Goal: Information Seeking & Learning: Learn about a topic

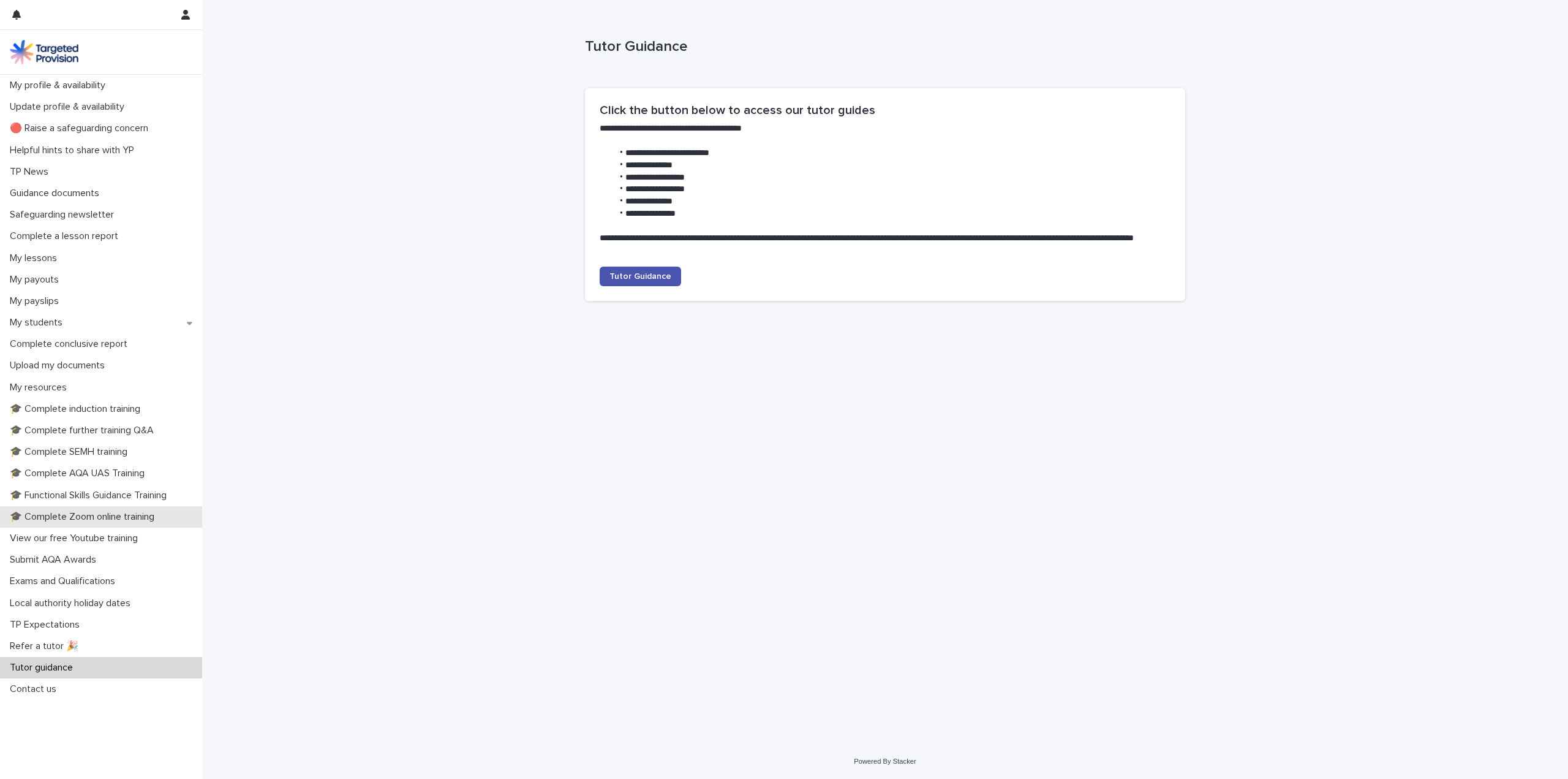
click at [145, 511] on p "🎓 Complete Zoom online training" at bounding box center [84, 517] width 159 height 12
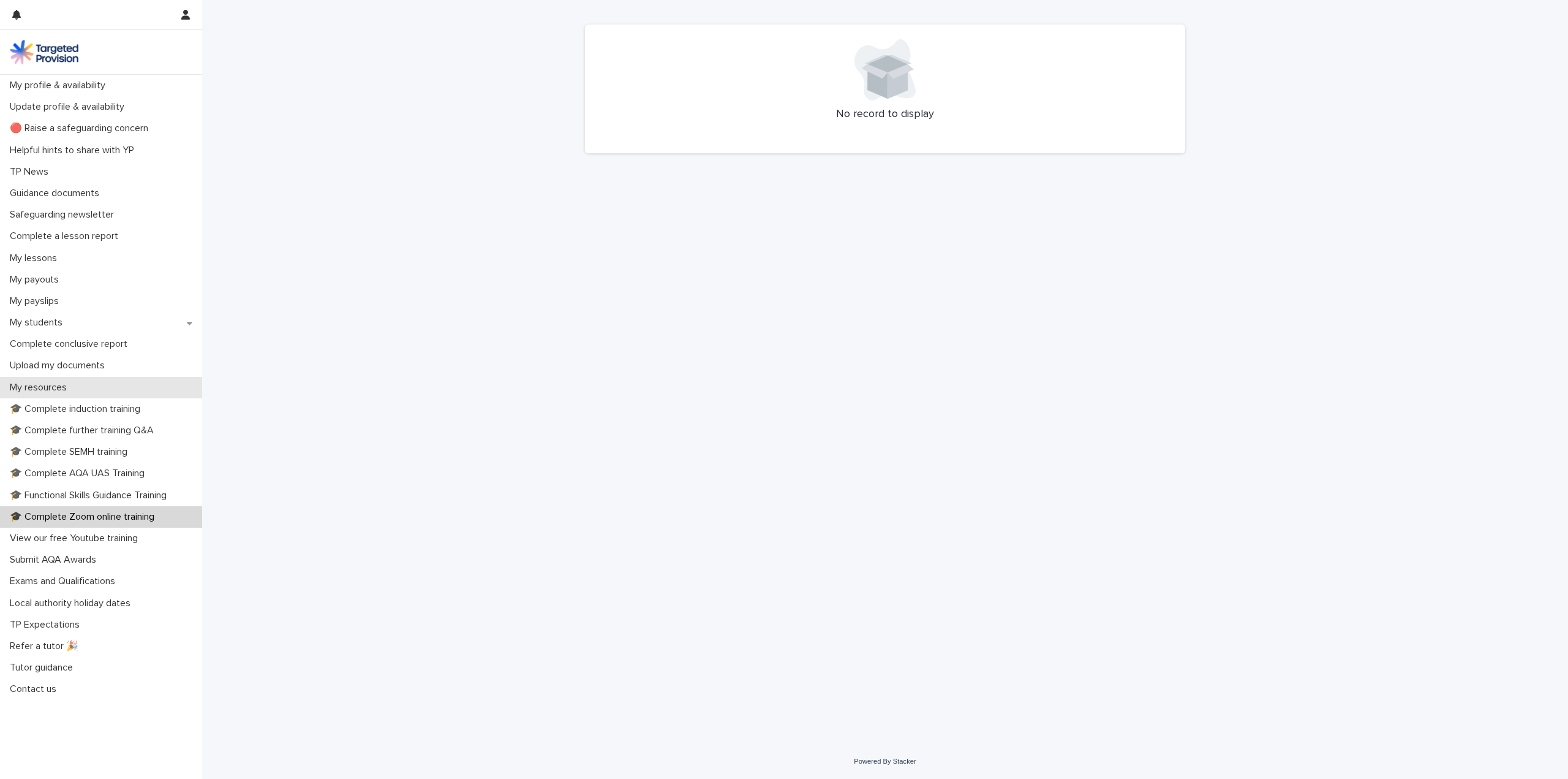
click at [65, 387] on p "My resources" at bounding box center [40, 387] width 72 height 12
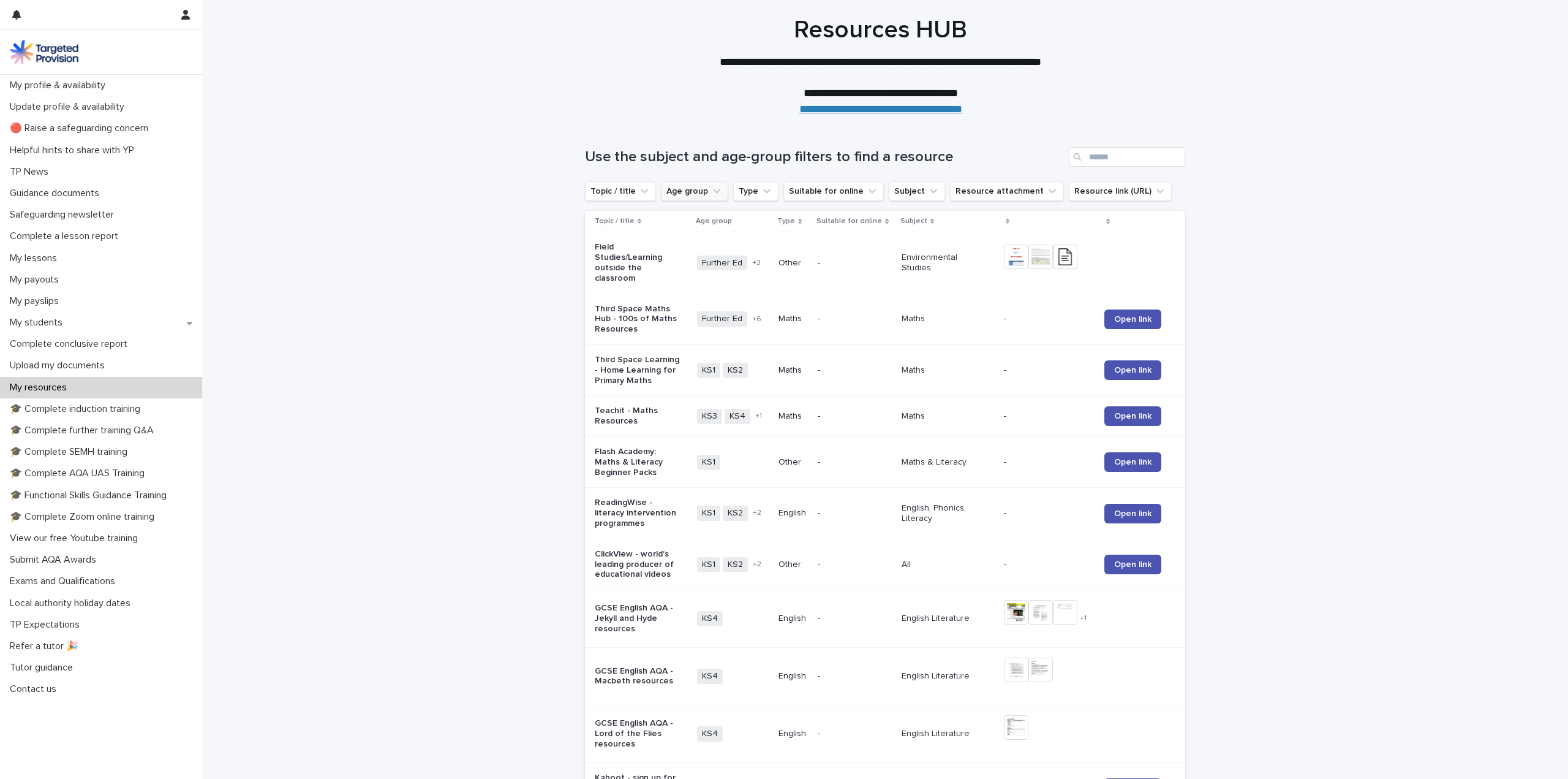
click at [715, 187] on button "Age group" at bounding box center [694, 191] width 68 height 20
click at [669, 266] on p "KS1" at bounding box center [734, 269] width 130 height 8
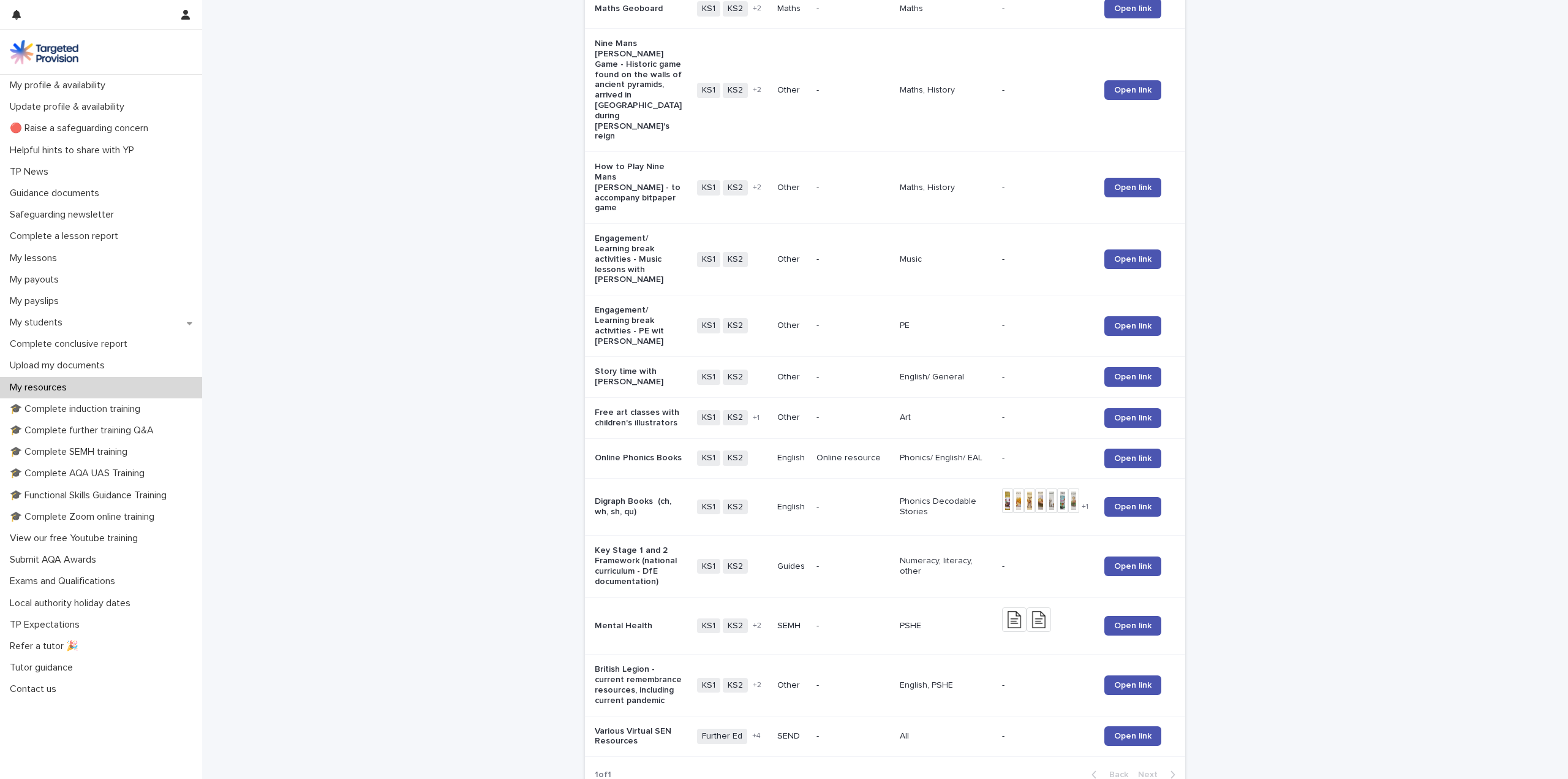
scroll to position [844, 0]
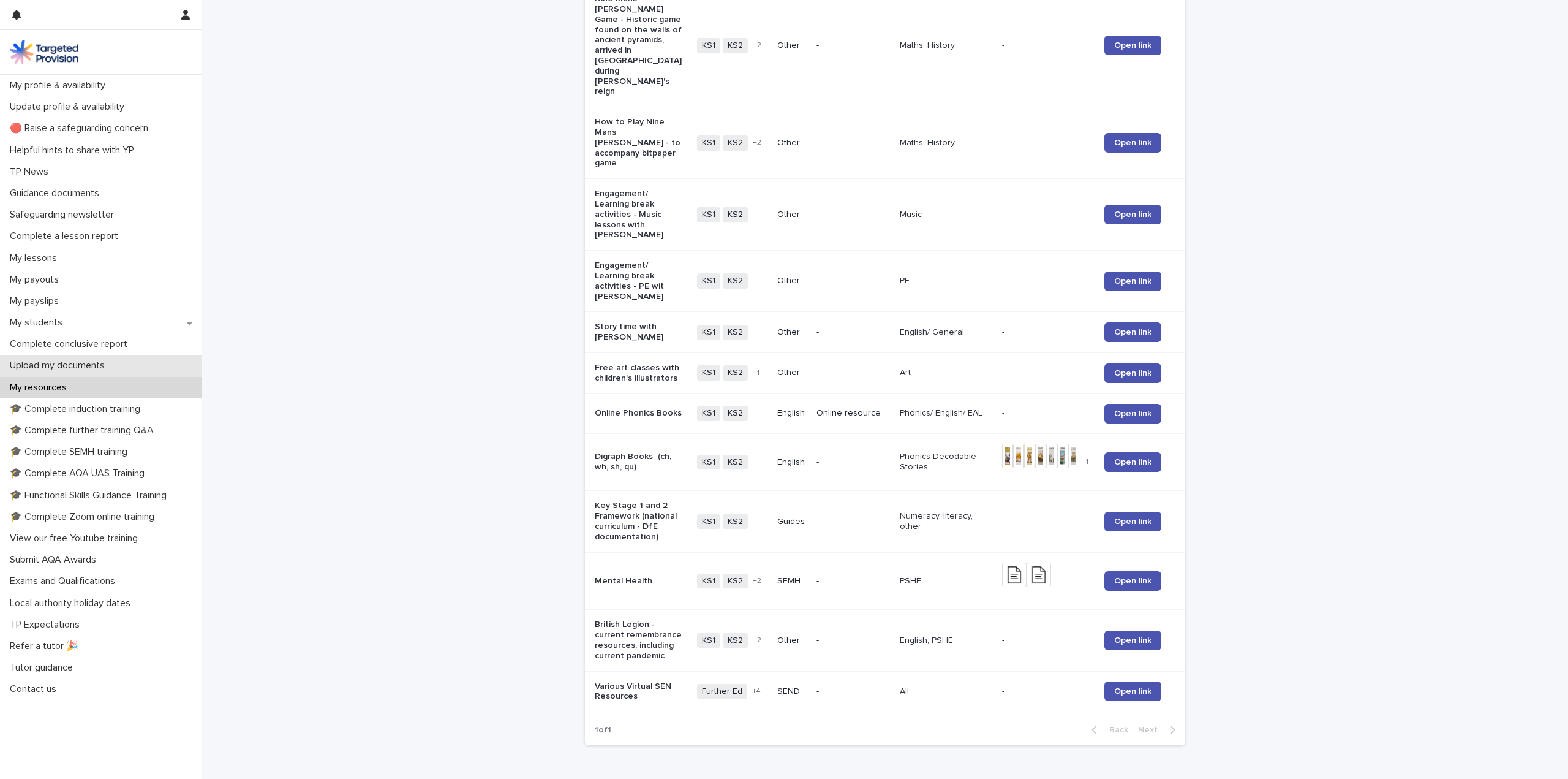
click at [83, 369] on p "Upload my documents" at bounding box center [59, 365] width 110 height 12
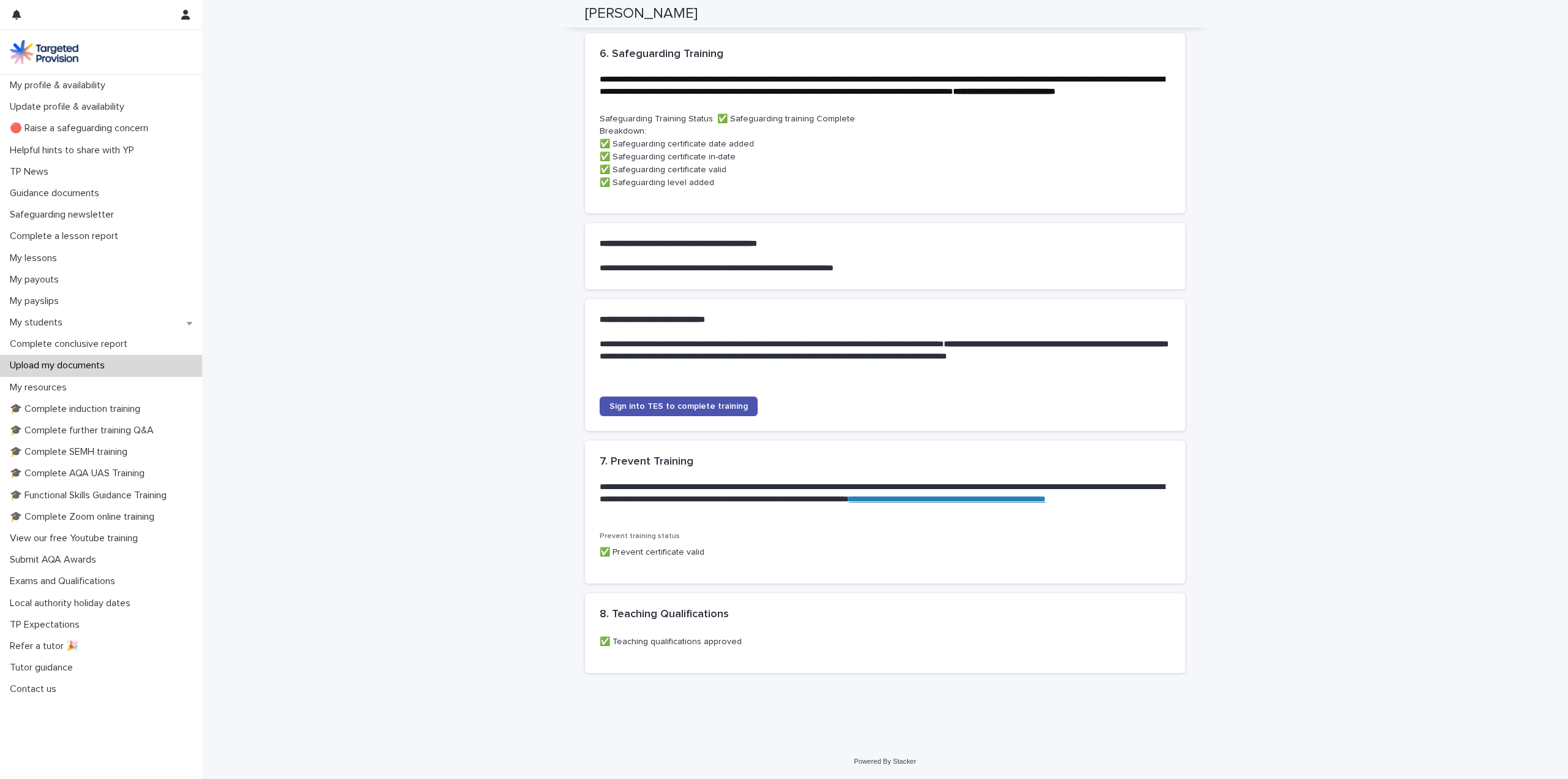
scroll to position [718, 0]
click at [689, 414] on link "Sign into TES to complete training" at bounding box center [678, 406] width 158 height 20
click at [62, 665] on p "Tutor guidance" at bounding box center [43, 667] width 77 height 12
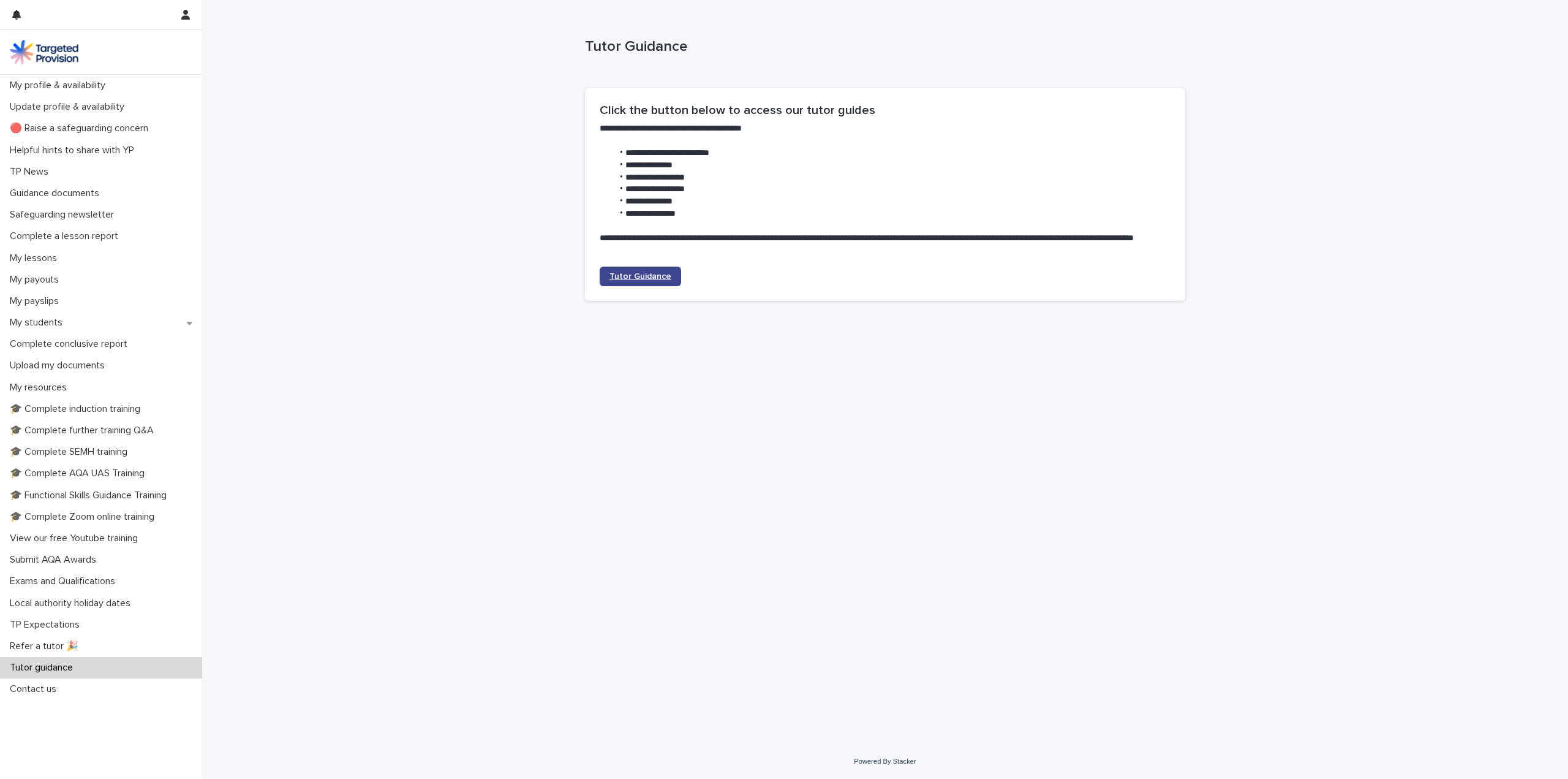
click at [651, 272] on span "Tutor Guidance" at bounding box center [640, 276] width 62 height 8
click at [135, 409] on p "🎓 Complete induction training" at bounding box center [77, 409] width 145 height 12
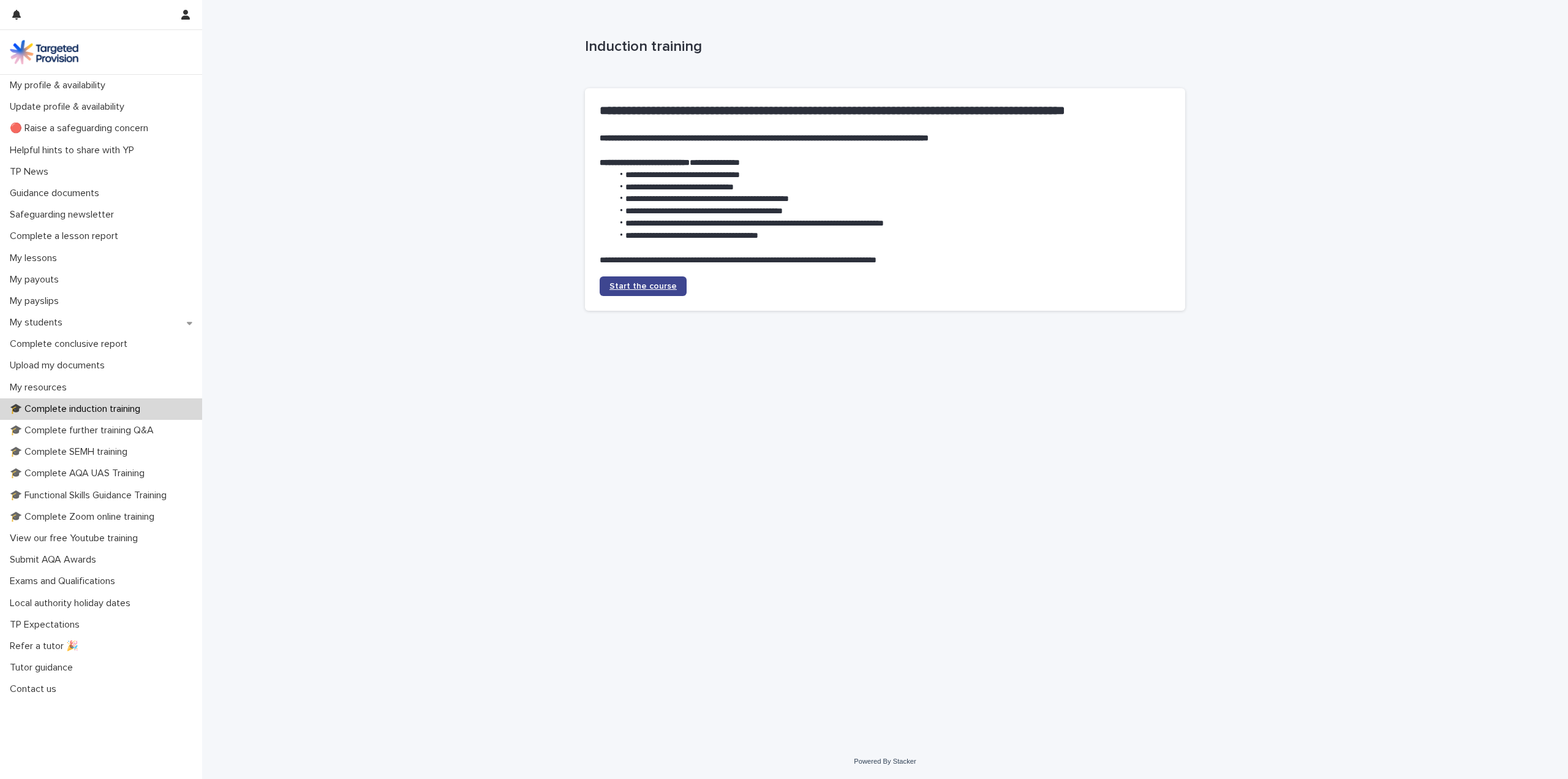
click at [639, 287] on span "Start the course" at bounding box center [643, 286] width 68 height 8
click at [48, 320] on p "My students" at bounding box center [38, 322] width 68 height 12
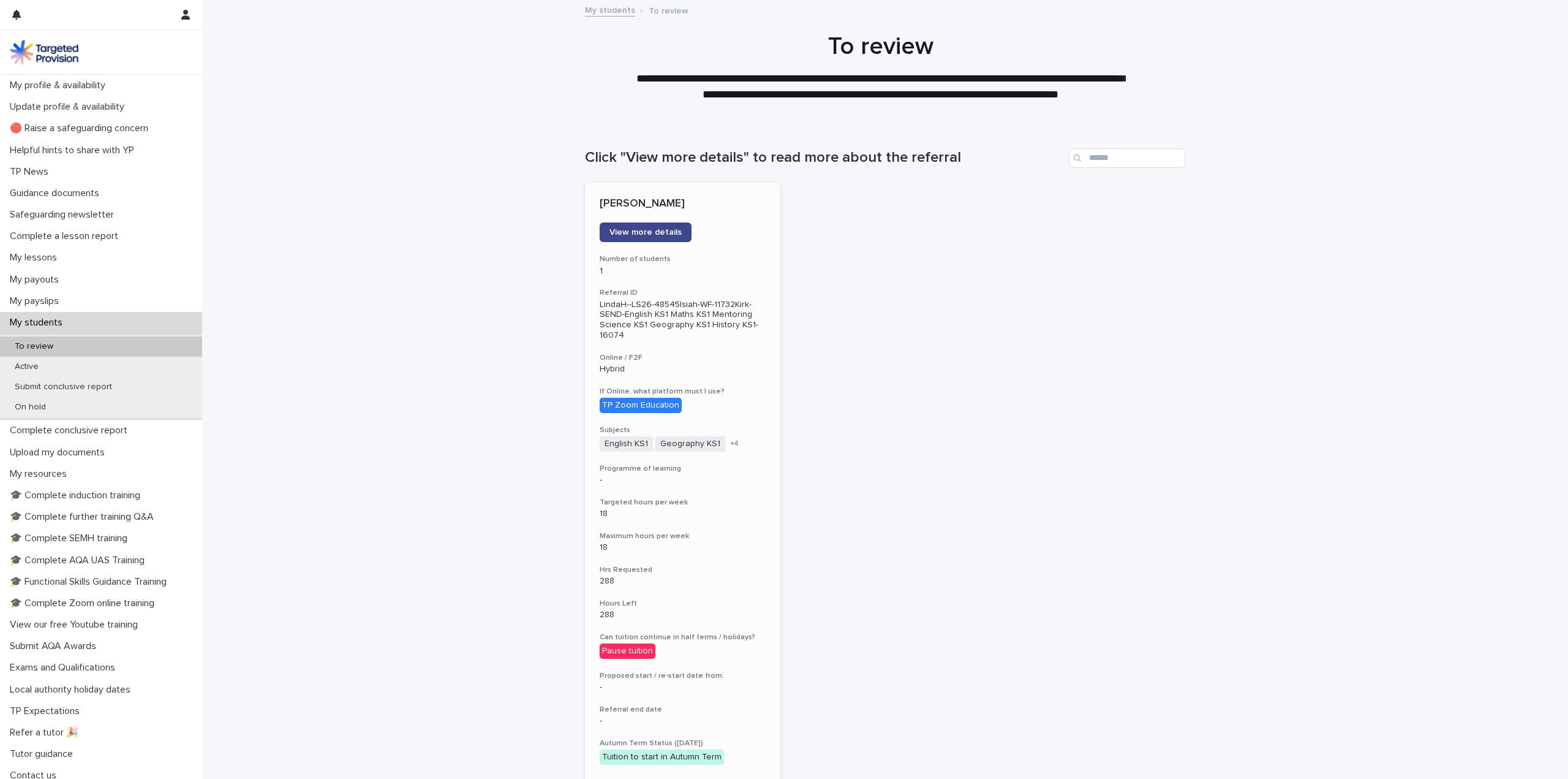
click at [664, 225] on link "View more details" at bounding box center [645, 232] width 92 height 20
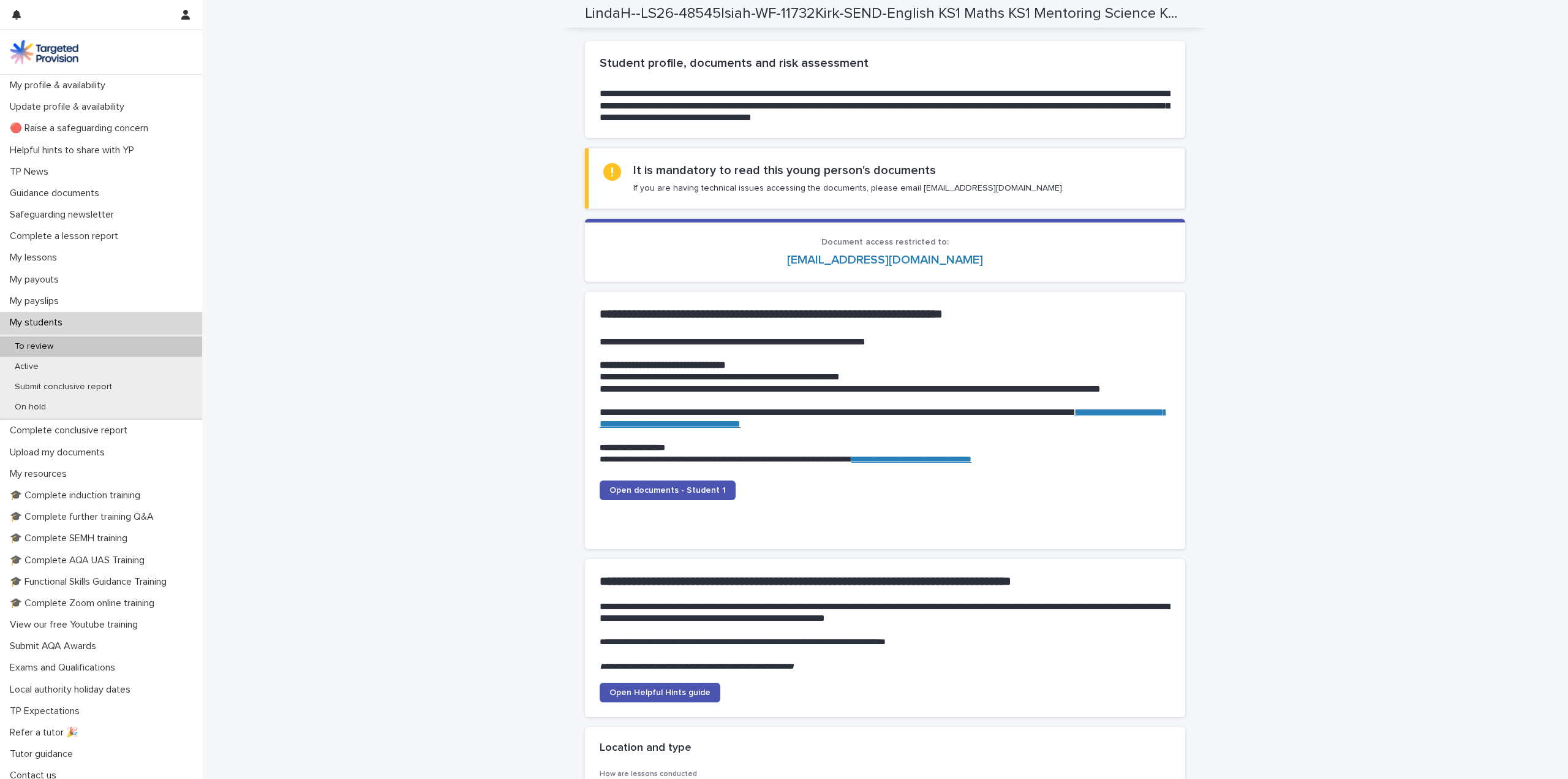
scroll to position [1103, 0]
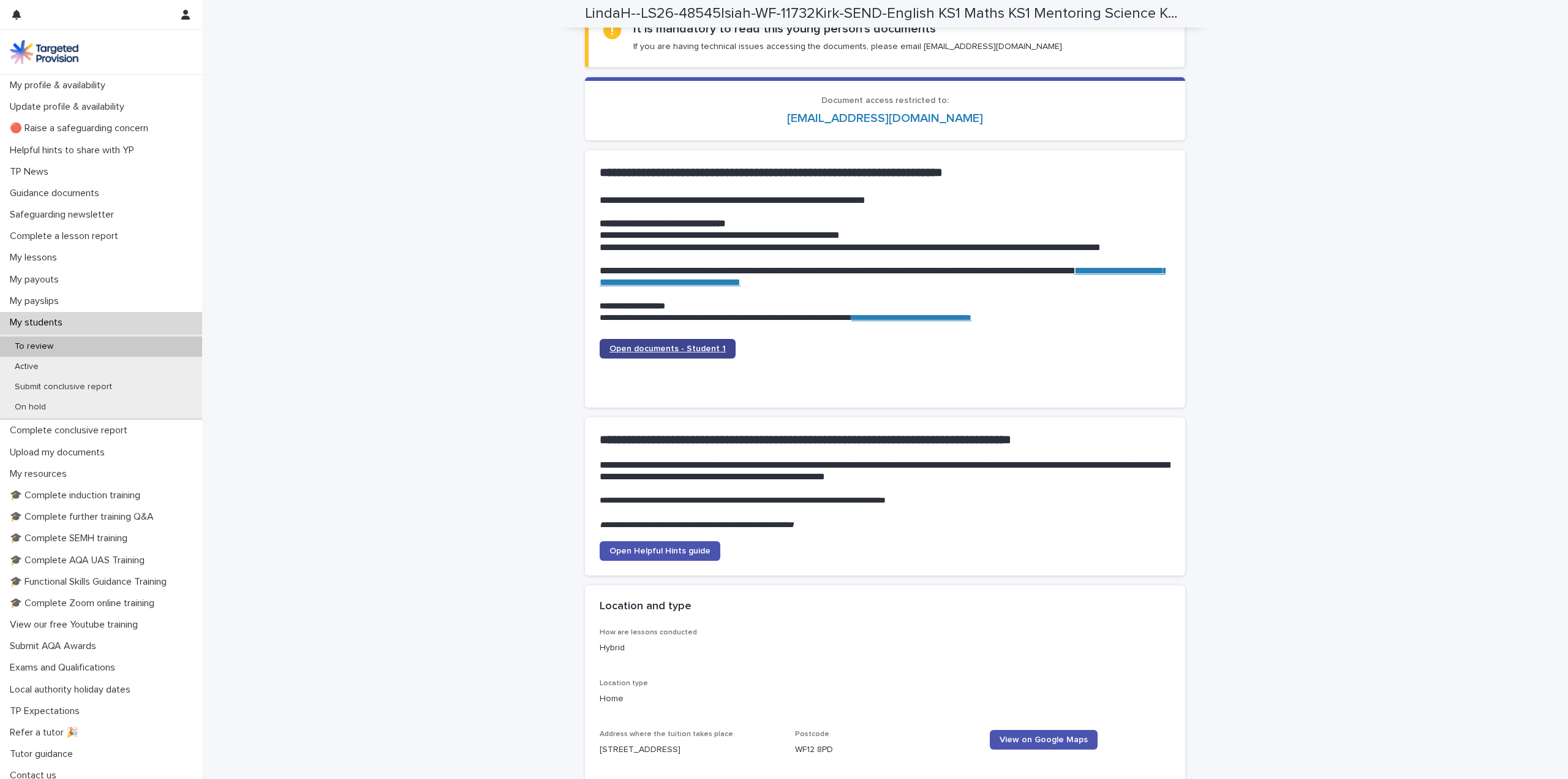
click at [679, 344] on span "Open documents - Student 1" at bounding box center [667, 348] width 117 height 8
